Goal: Consume media (video, audio): Consume media (video, audio)

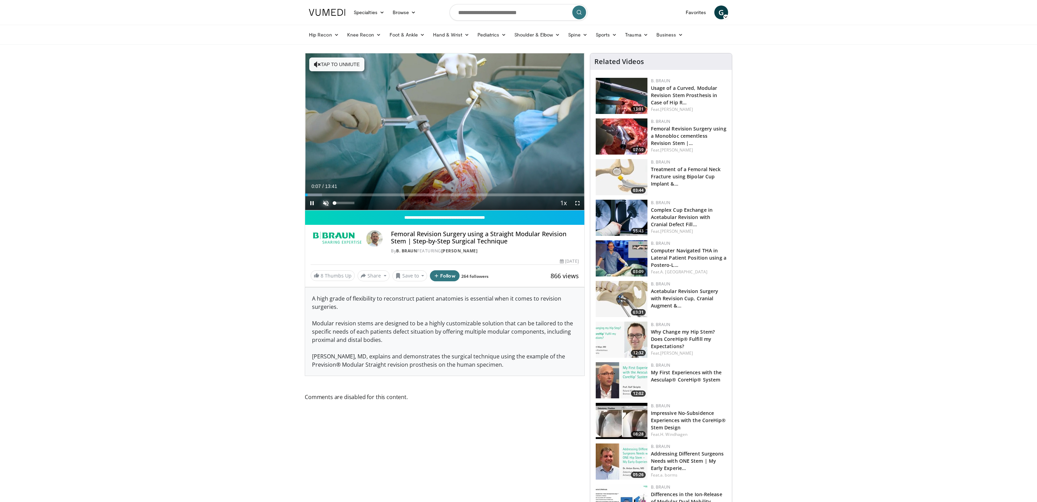
click at [324, 200] on span "Video Player" at bounding box center [326, 203] width 14 height 14
click at [577, 202] on span "Video Player" at bounding box center [577, 203] width 14 height 14
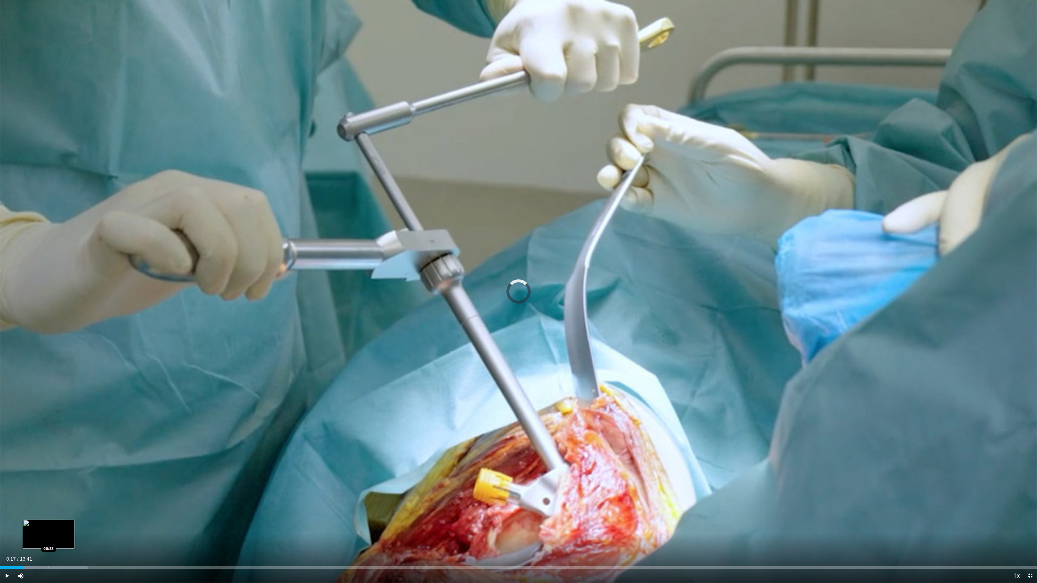
click at [49, 484] on div "Progress Bar" at bounding box center [49, 567] width 1 height 3
click at [89, 484] on div "Loaded : 12.06% 00:39 01:10" at bounding box center [518, 565] width 1037 height 7
click at [166, 484] on div "Loaded : 16.89% 01:16 02:11" at bounding box center [518, 565] width 1037 height 7
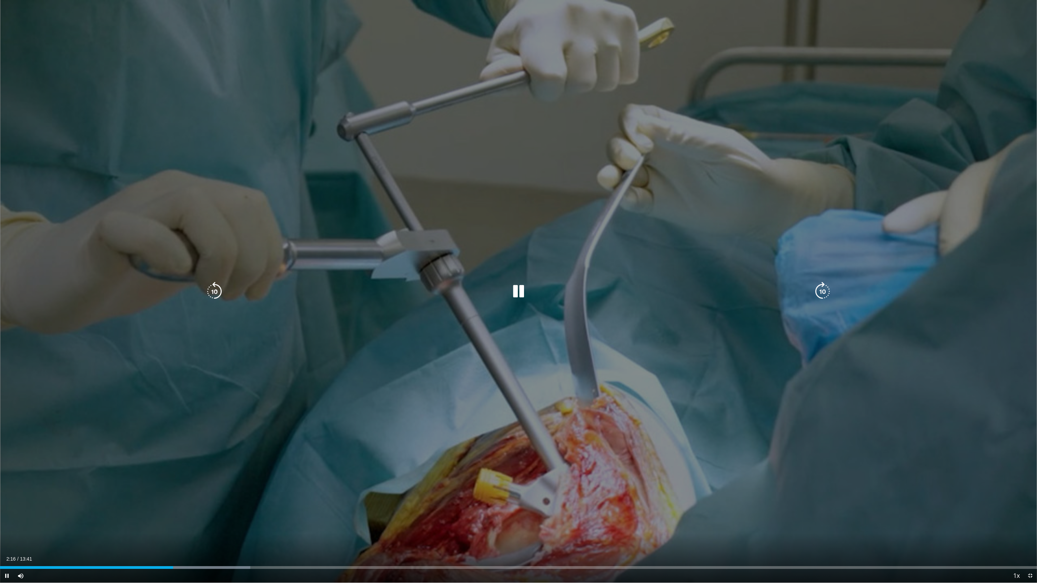
click at [246, 484] on div "Loaded : 24.13% 02:17 03:14" at bounding box center [518, 565] width 1037 height 7
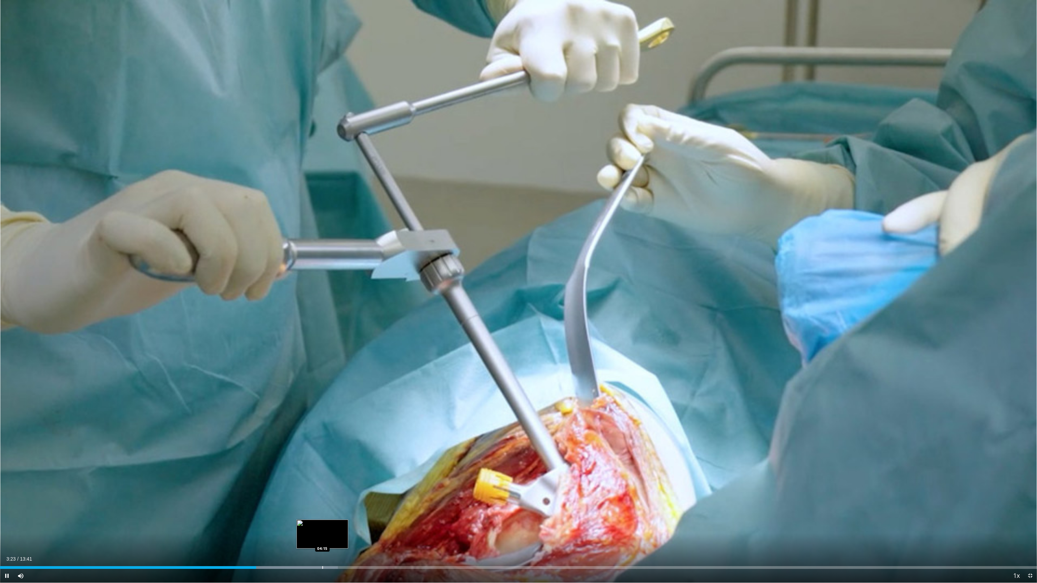
click at [322, 484] on div "Progress Bar" at bounding box center [322, 567] width 1 height 3
click at [409, 484] on div "Loaded : 39.82% 05:24 05:24" at bounding box center [518, 567] width 1037 height 3
click at [545, 484] on div "Progress Bar" at bounding box center [545, 567] width 1 height 3
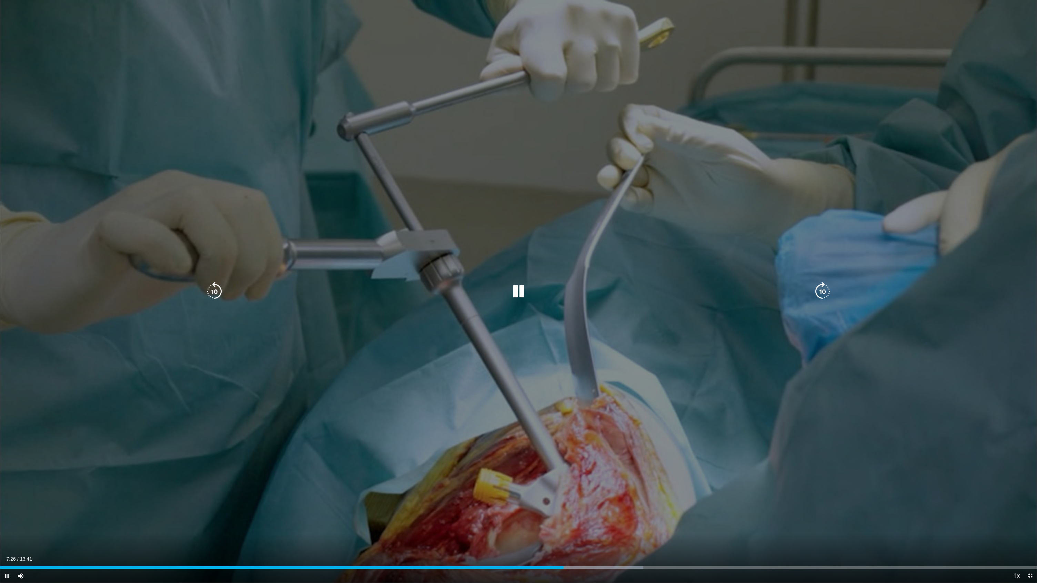
click at [656, 484] on div "Loaded : 62.05% 07:26 08:40" at bounding box center [518, 565] width 1037 height 7
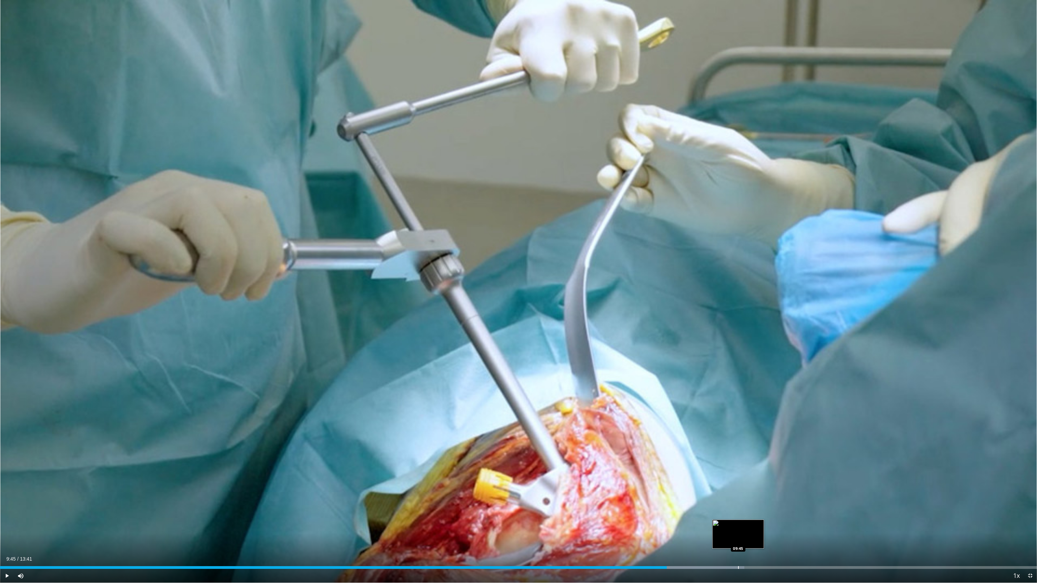
click at [737, 484] on div "Loaded : 71.78% 08:48 09:45" at bounding box center [518, 565] width 1037 height 7
click at [807, 484] on div "Loaded : 79.08% 09:48 10:40" at bounding box center [518, 565] width 1037 height 7
click at [889, 484] on div "Progress Bar" at bounding box center [889, 567] width 1 height 3
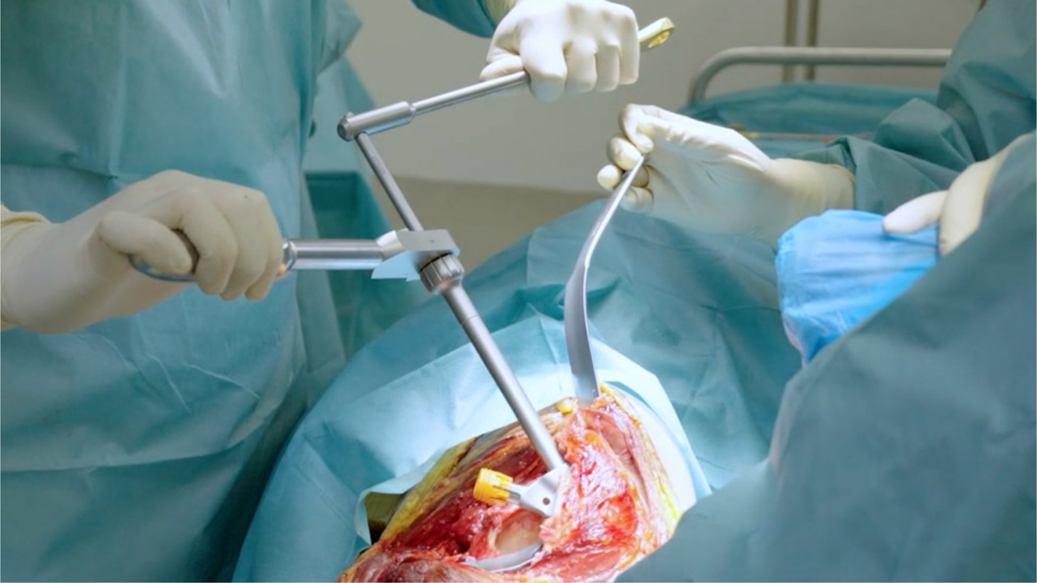
click at [980, 484] on div "10 seconds Tap to unmute" at bounding box center [518, 291] width 1037 height 583
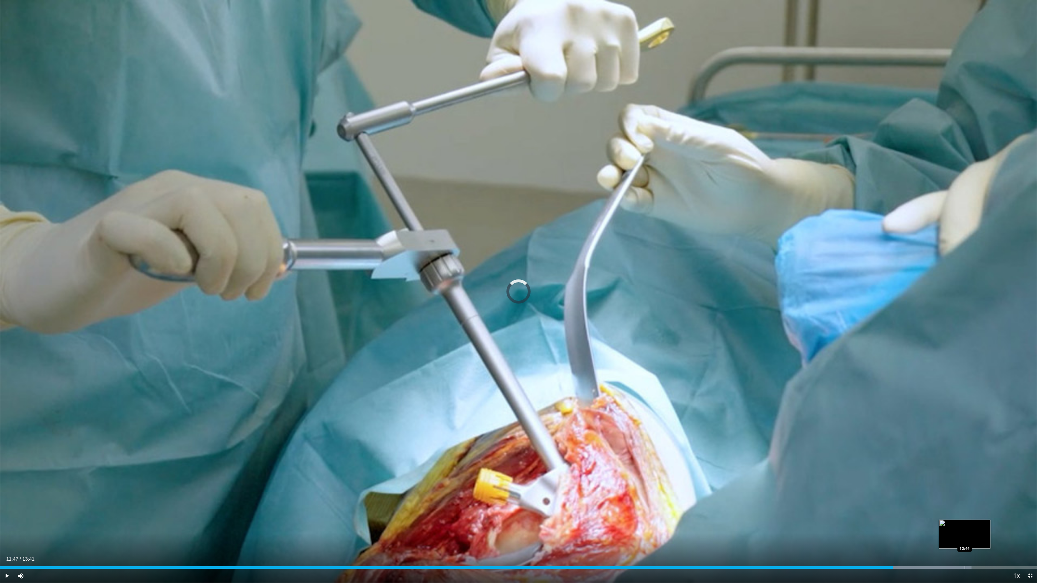
click at [964, 484] on div "Progress Bar" at bounding box center [964, 567] width 1 height 3
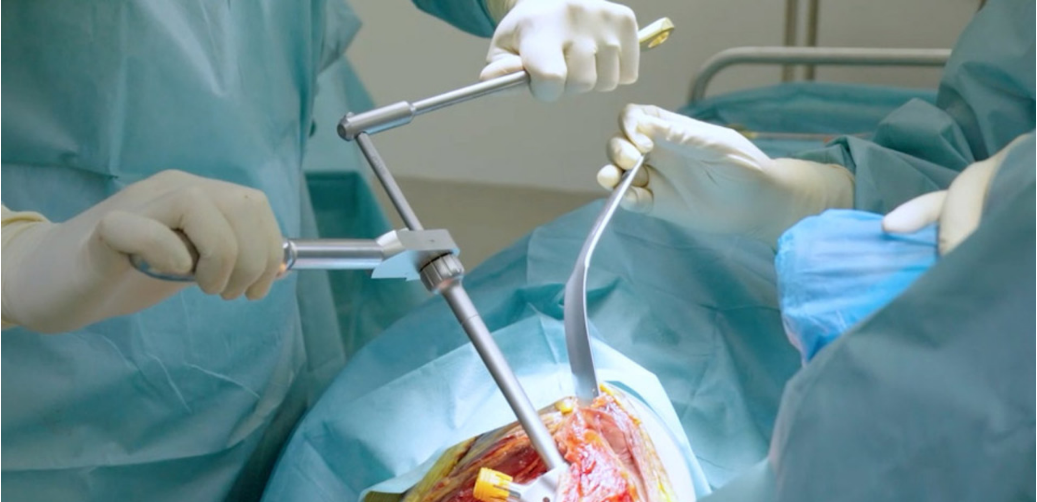
scroll to position [170, 0]
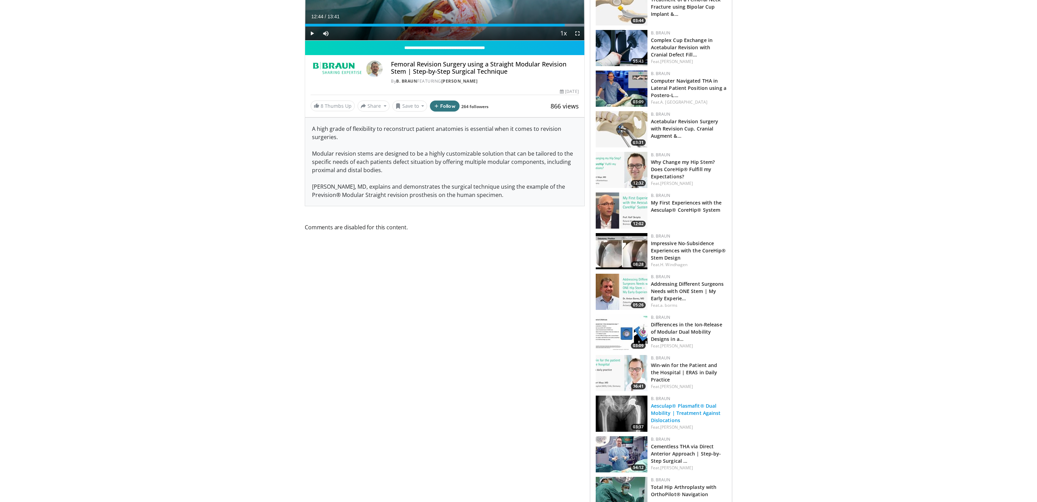
click at [714, 417] on link "Aesculap® Plasmafit® Dual Mobility | Treatment Against Dislocations" at bounding box center [686, 413] width 70 height 21
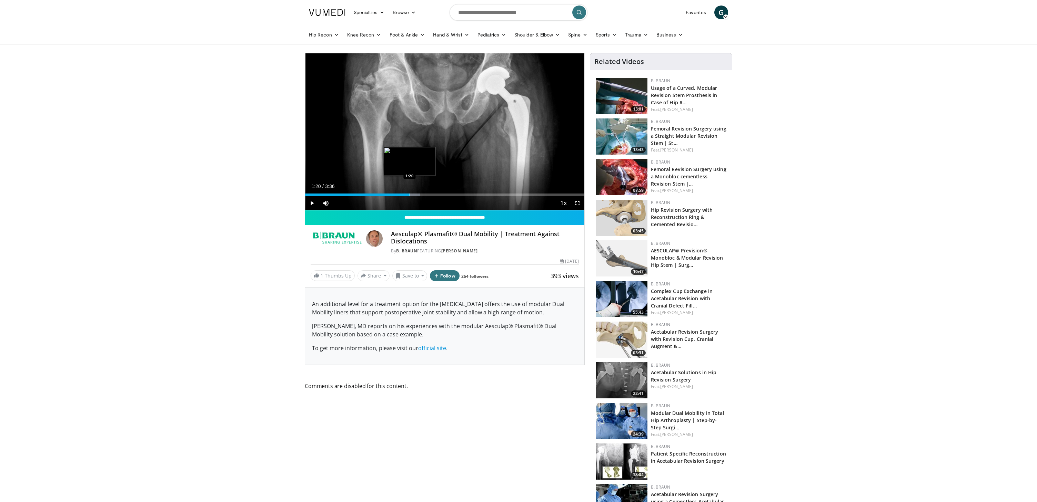
click at [409, 195] on div "Progress Bar" at bounding box center [409, 195] width 1 height 3
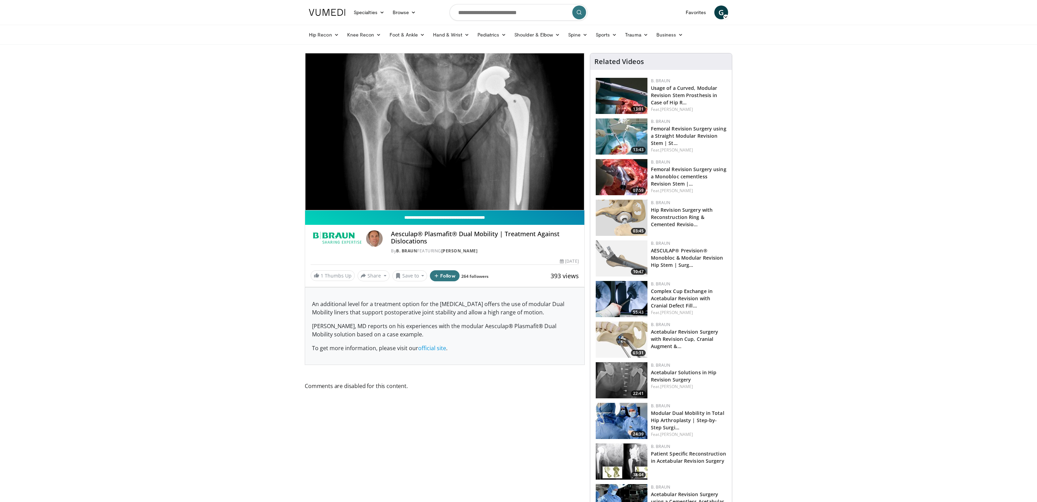
click at [492, 215] on input "**********" at bounding box center [444, 218] width 279 height 14
type input "**********"
